Goal: Navigation & Orientation: Find specific page/section

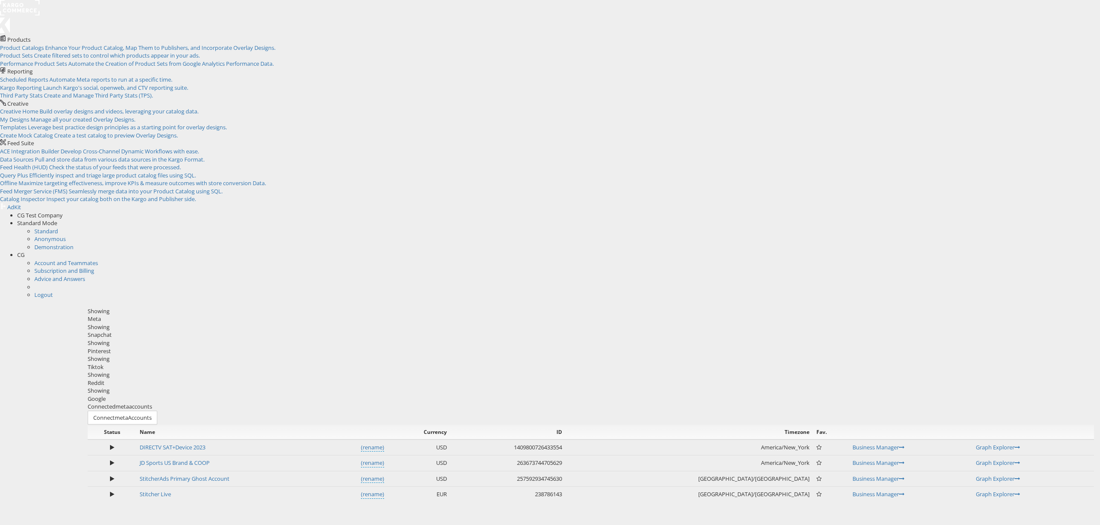
click at [25, 251] on span "CG" at bounding box center [20, 255] width 7 height 8
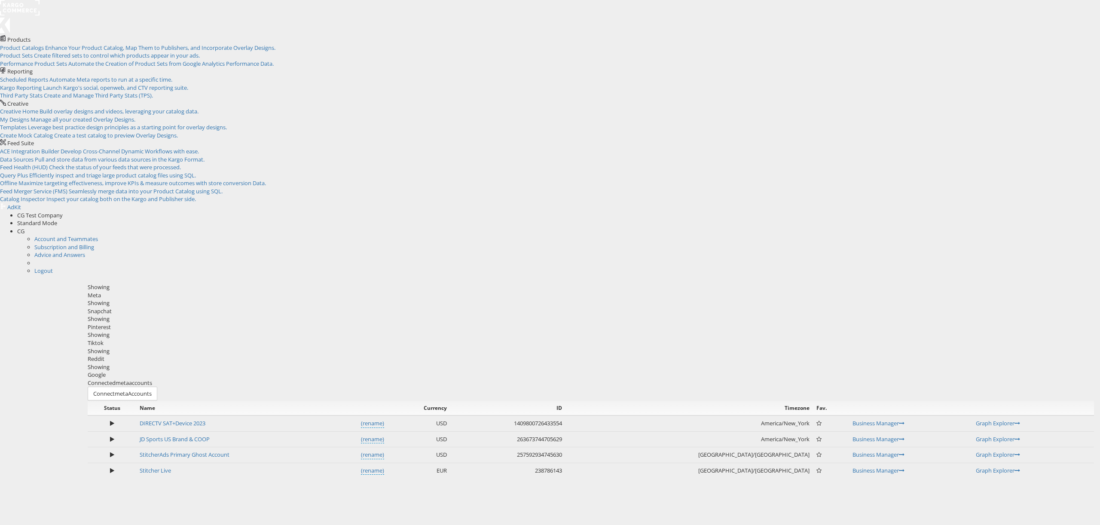
click at [25, 227] on span "CG" at bounding box center [20, 231] width 7 height 8
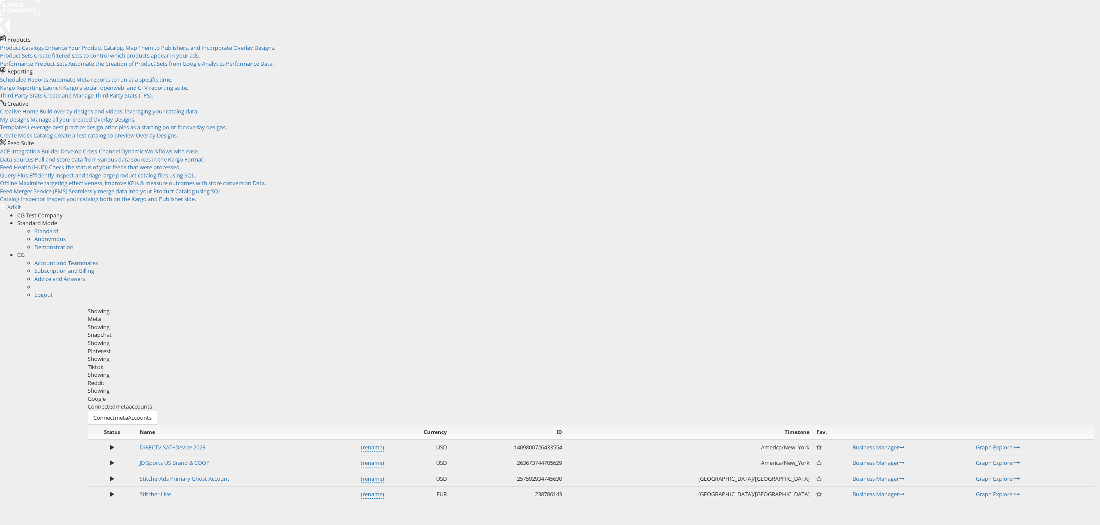
click at [1082, 251] on div "CG" at bounding box center [558, 255] width 1083 height 8
